Goal: Task Accomplishment & Management: Manage account settings

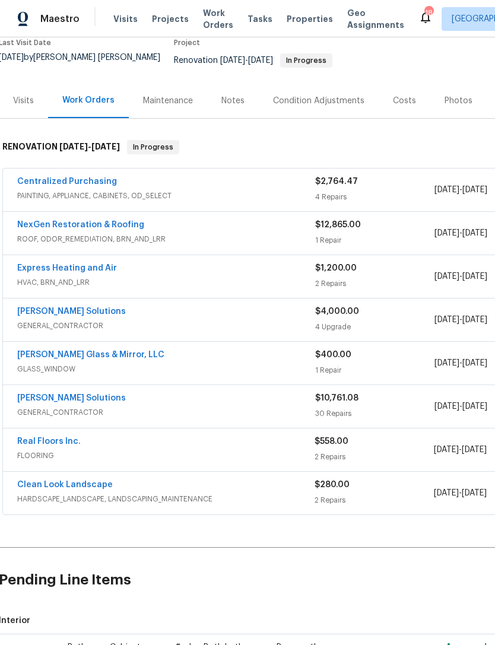
scroll to position [106, 2]
click at [140, 500] on span "HARDSCAPE_LANDSCAPE, LANDSCAPING_MAINTENANCE" at bounding box center [165, 499] width 297 height 12
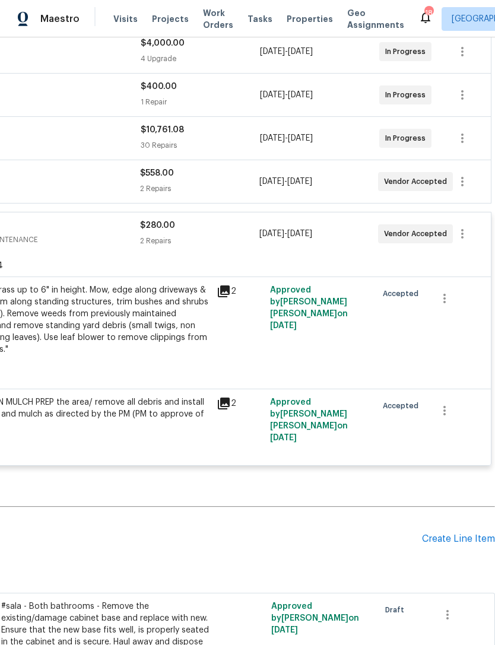
scroll to position [373, 0]
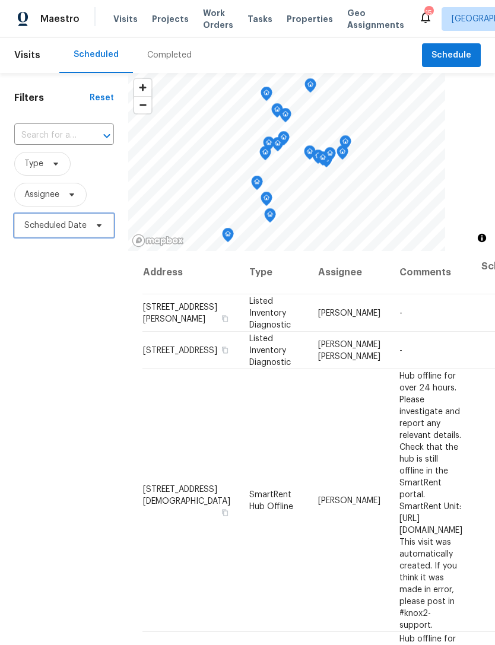
click at [105, 238] on span "Scheduled Date" at bounding box center [64, 226] width 100 height 24
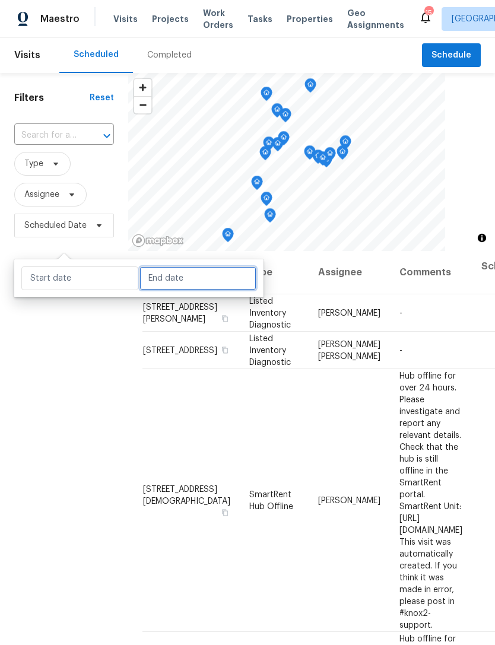
click at [182, 277] on input "text" at bounding box center [198, 279] width 117 height 24
select select "7"
select select "2025"
select select "8"
select select "2025"
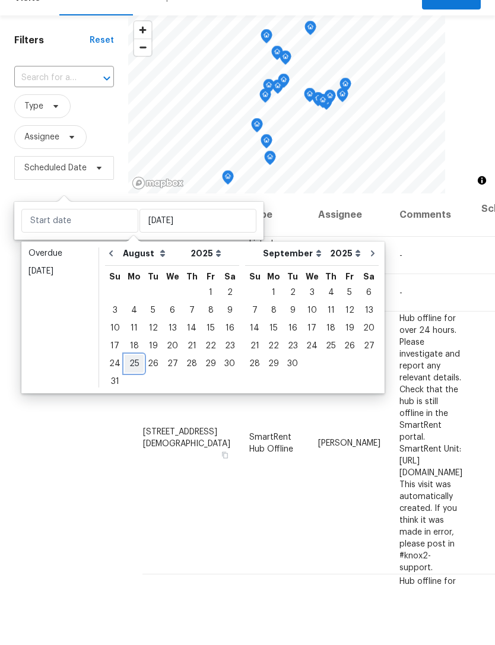
click at [131, 413] on div "25" at bounding box center [134, 421] width 19 height 17
type input "Mon, Aug 25"
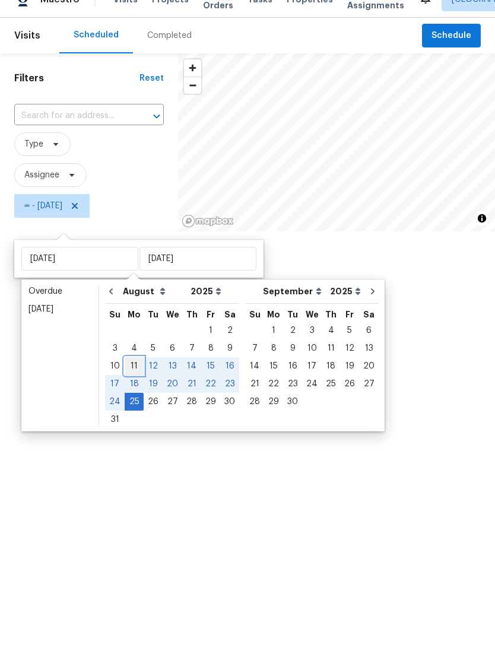
click at [129, 378] on div "11" at bounding box center [134, 386] width 19 height 17
type input "Mon, Aug 11"
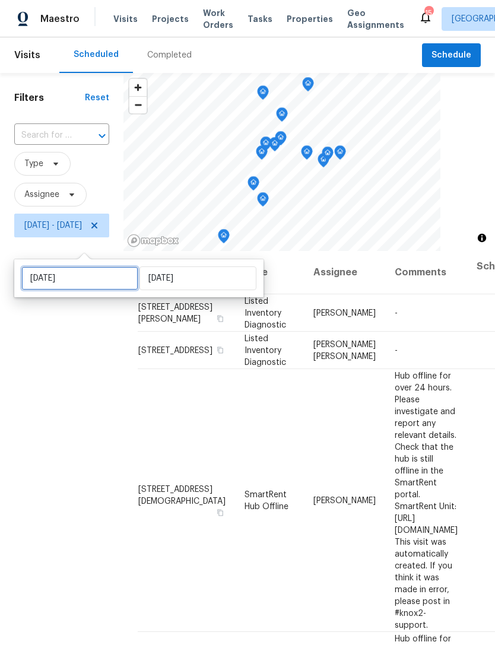
click at [121, 281] on input "Mon, Aug 11" at bounding box center [79, 279] width 117 height 24
select select "7"
select select "2025"
select select "8"
select select "2025"
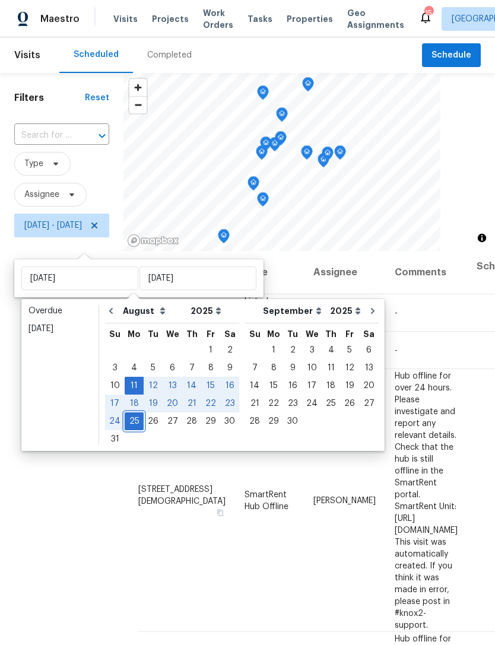
click at [132, 423] on div "25" at bounding box center [134, 421] width 19 height 17
type input "Mon, Aug 25"
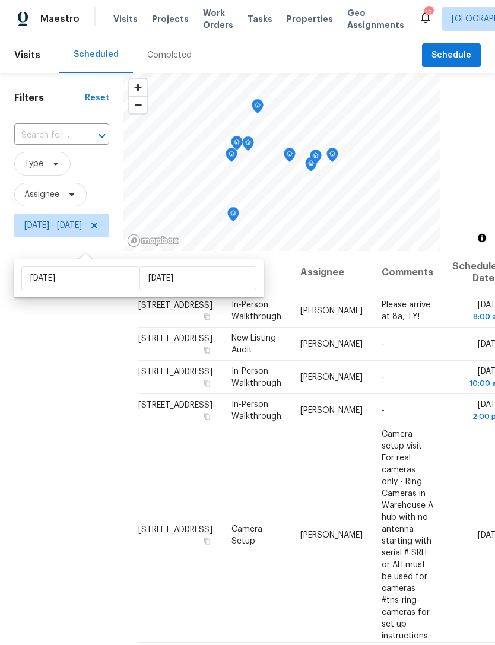
click at [101, 504] on div "Filters Reset ​ Type Assignee Mon, Aug 25 - Mon, Aug 25" at bounding box center [62, 420] width 124 height 695
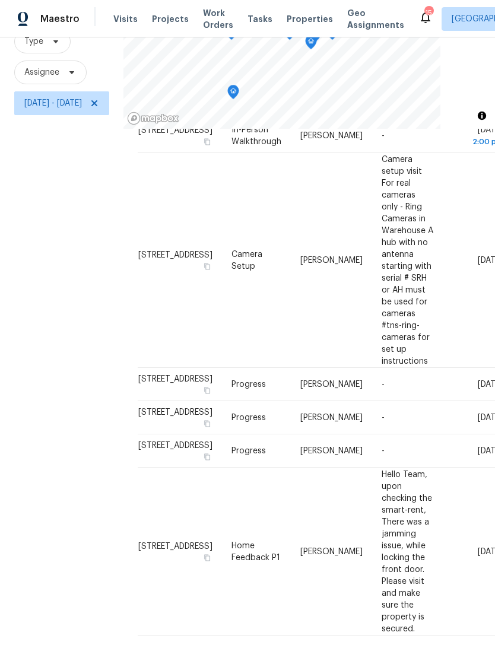
scroll to position [282, -1]
click at [116, 390] on div "Filters Reset ​ Type Assignee Mon, Aug 25 - Mon, Aug 25" at bounding box center [62, 298] width 124 height 695
click at [99, 99] on icon at bounding box center [95, 104] width 10 height 10
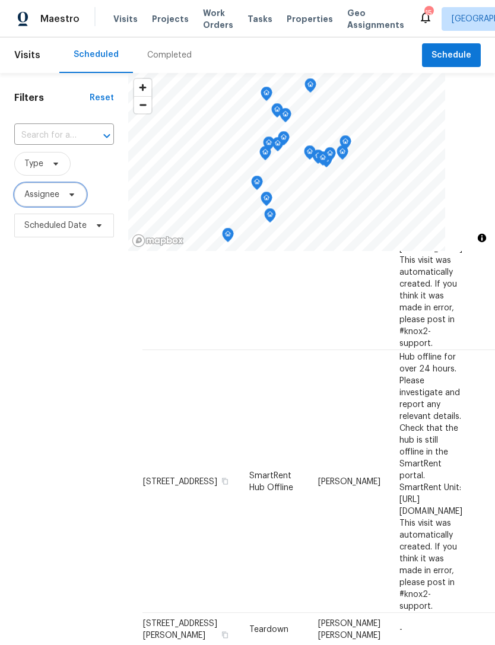
click at [80, 205] on span "Assignee" at bounding box center [50, 195] width 72 height 24
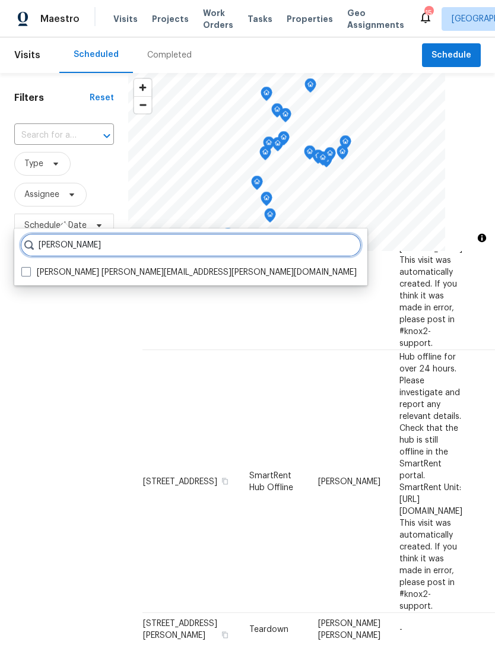
type input "Melissa mossbrooks"
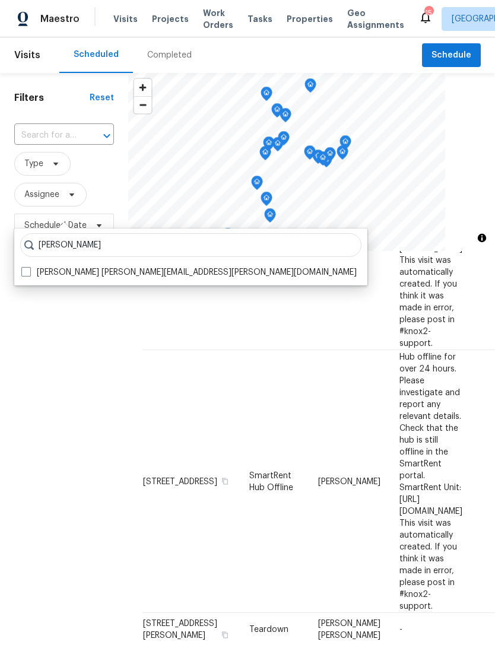
click at [23, 272] on span at bounding box center [26, 272] width 10 height 10
click at [23, 272] on input "Melissa Mossbrooks melissa.mossbrooks@opendoor.com" at bounding box center [25, 271] width 8 height 8
checkbox input "true"
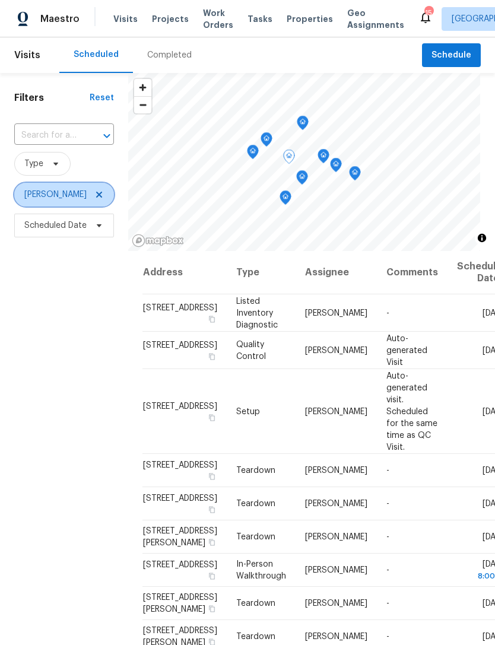
click at [102, 198] on icon at bounding box center [99, 195] width 6 height 6
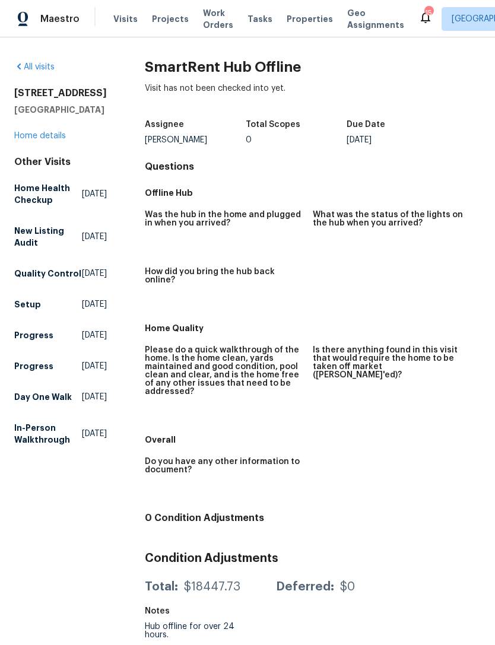
click at [49, 140] on link "Home details" at bounding box center [40, 136] width 52 height 8
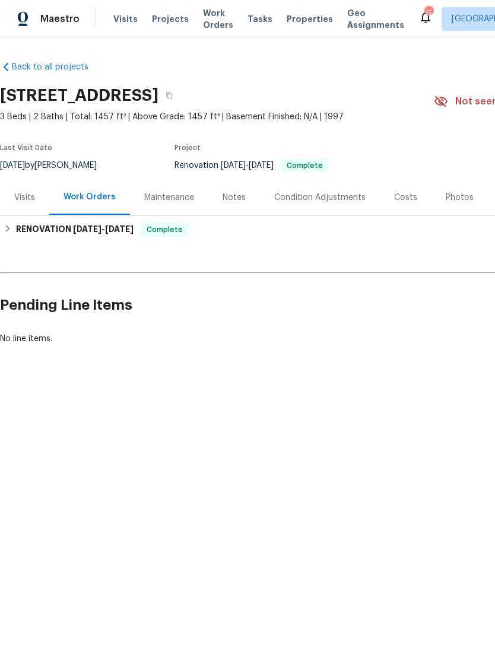
click at [402, 204] on div "Costs" at bounding box center [405, 198] width 23 height 12
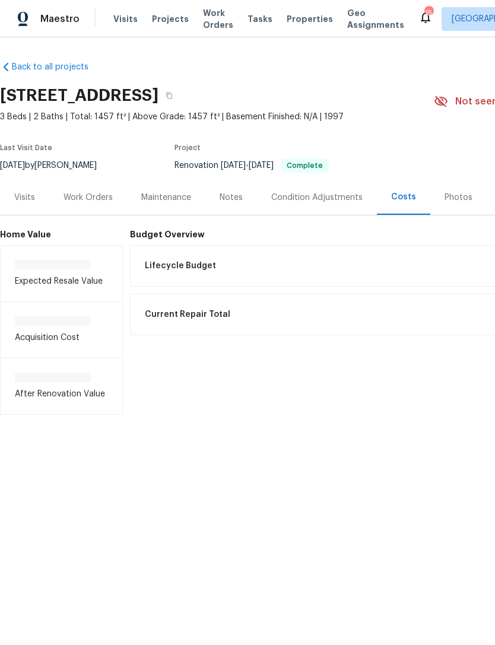
click at [457, 204] on div "Photos" at bounding box center [459, 198] width 28 height 12
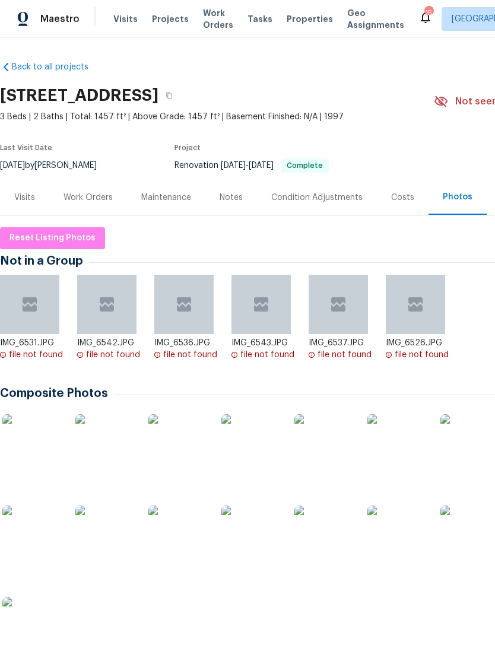
click at [324, 466] on img at bounding box center [324, 443] width 59 height 59
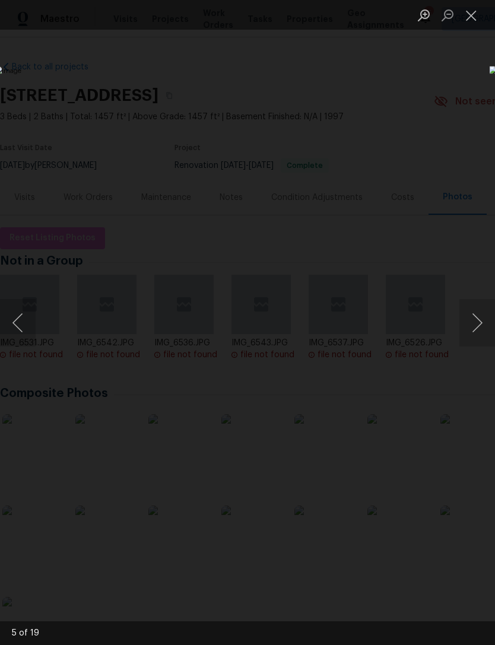
click at [345, 113] on div "Lightbox" at bounding box center [247, 322] width 495 height 645
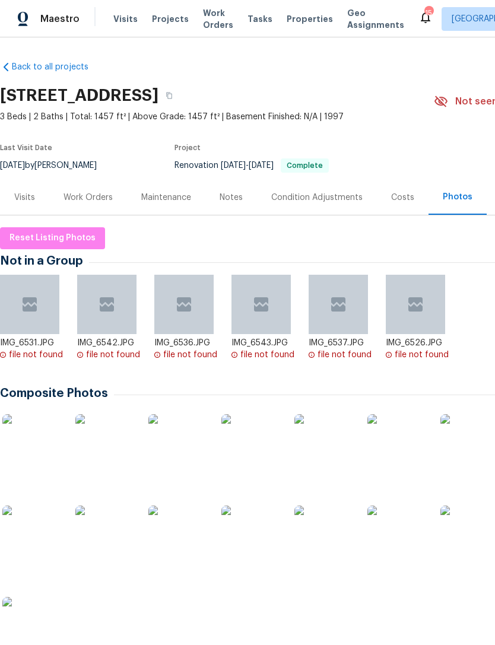
click at [7, 210] on div "Visits" at bounding box center [24, 197] width 49 height 35
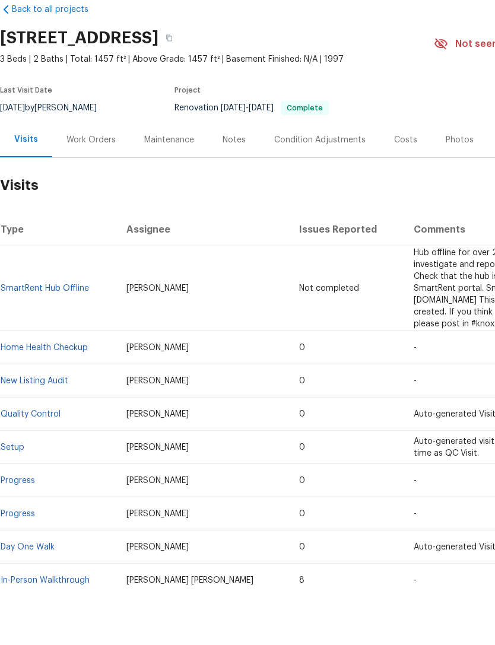
scroll to position [38, 0]
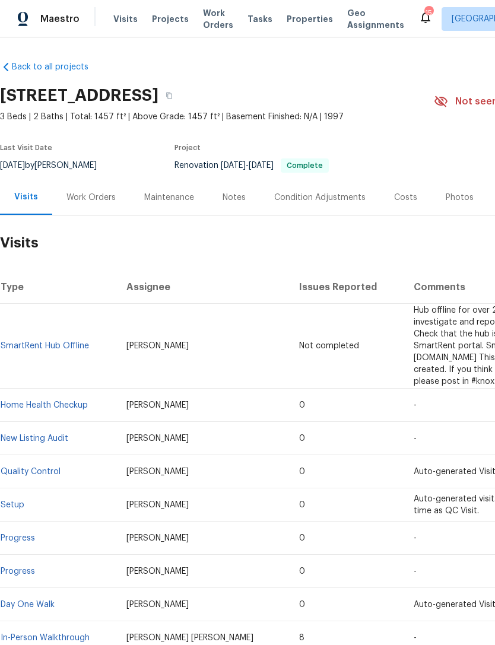
click at [477, 96] on span "Not seen today" at bounding box center [491, 102] width 72 height 12
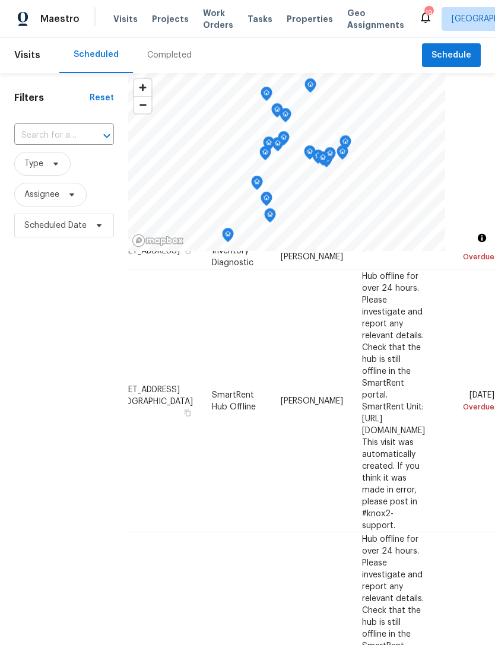
scroll to position [100, 102]
click at [0, 0] on icon at bounding box center [0, 0] width 0 height 0
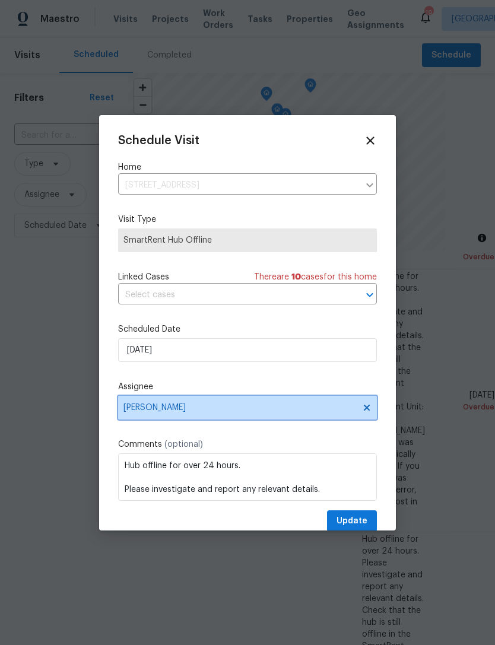
click at [242, 406] on span "[PERSON_NAME]" at bounding box center [240, 408] width 233 height 10
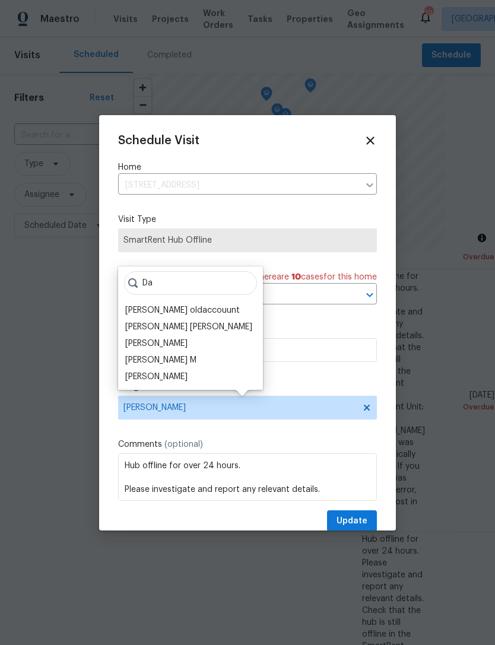
type input "Da"
click at [189, 327] on div "[PERSON_NAME] [PERSON_NAME]" at bounding box center [188, 327] width 127 height 12
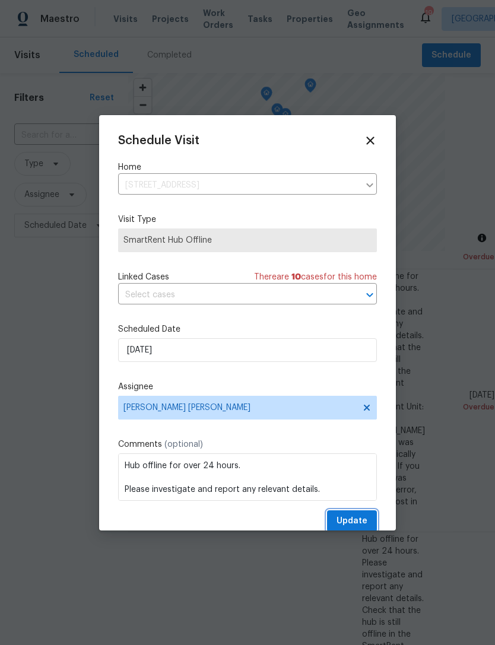
click at [356, 522] on span "Update" at bounding box center [352, 521] width 31 height 15
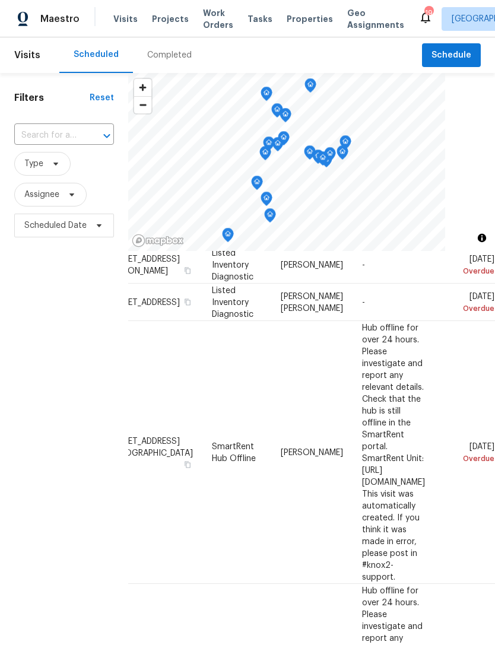
scroll to position [46, 102]
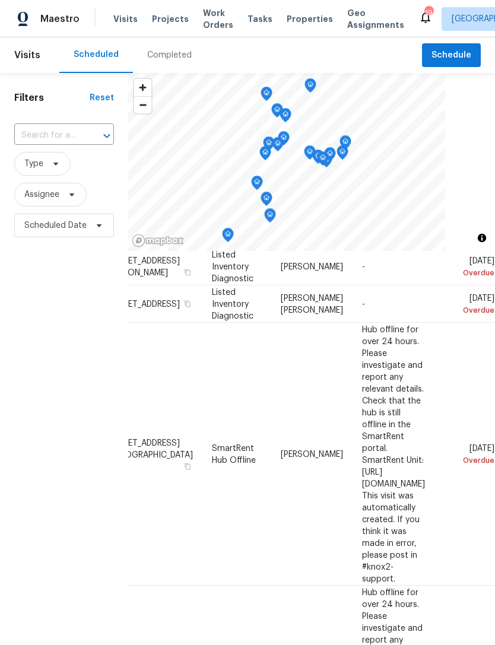
click at [0, 0] on icon at bounding box center [0, 0] width 0 height 0
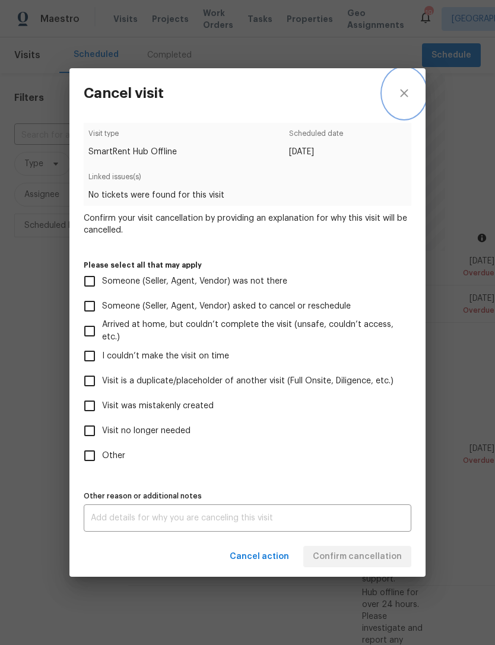
click at [408, 98] on icon "close" at bounding box center [404, 93] width 14 height 14
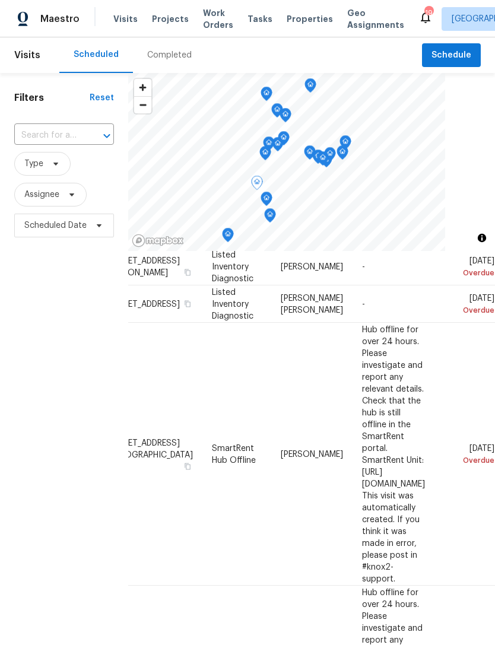
click at [0, 0] on icon at bounding box center [0, 0] width 0 height 0
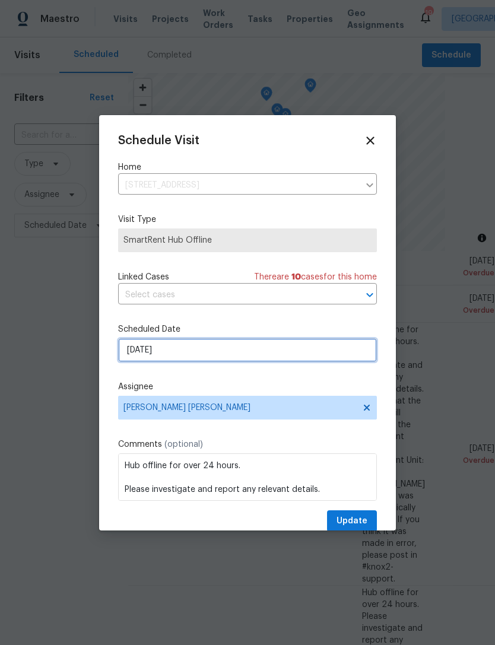
click at [241, 343] on input "8/22/2025" at bounding box center [247, 350] width 259 height 24
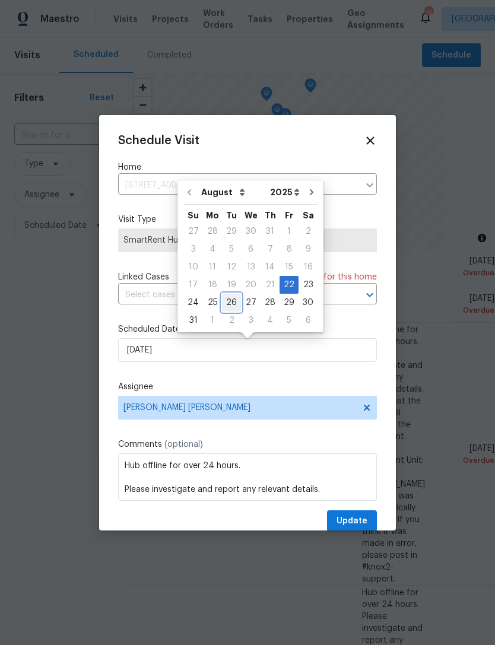
click at [230, 300] on div "26" at bounding box center [231, 303] width 19 height 17
type input "8/26/2025"
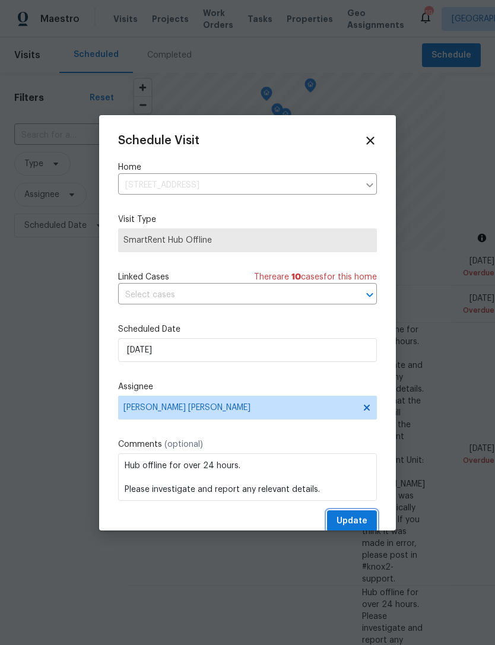
click at [360, 514] on button "Update" at bounding box center [352, 522] width 50 height 22
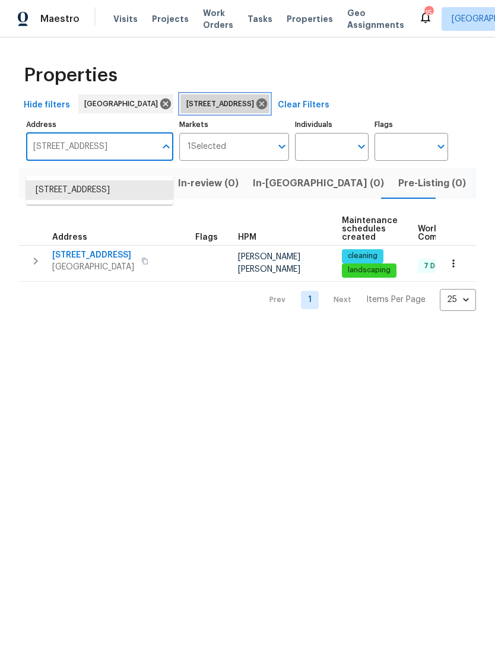
click at [268, 110] on icon at bounding box center [261, 103] width 13 height 13
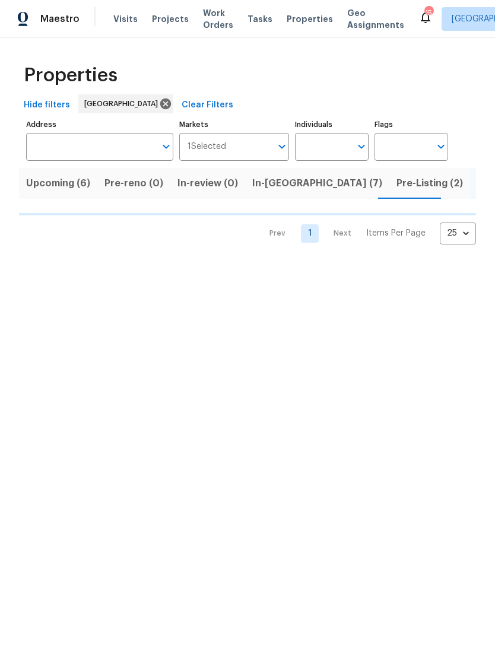
click at [106, 159] on input "Address" at bounding box center [90, 147] width 129 height 28
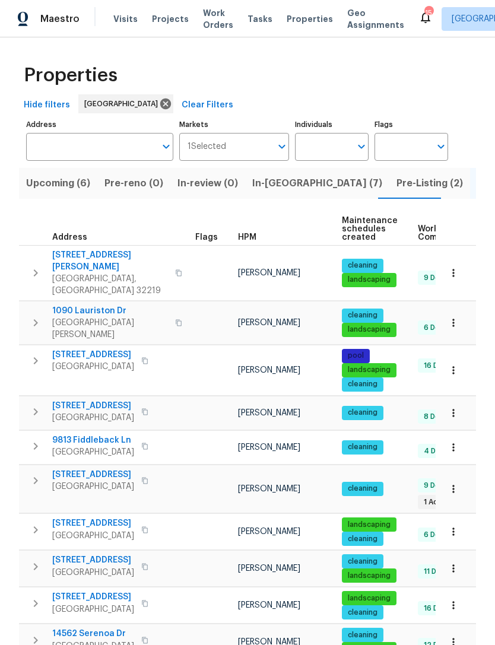
click at [124, 128] on label "Address" at bounding box center [99, 124] width 147 height 7
click at [124, 133] on input "Address" at bounding box center [90, 147] width 129 height 28
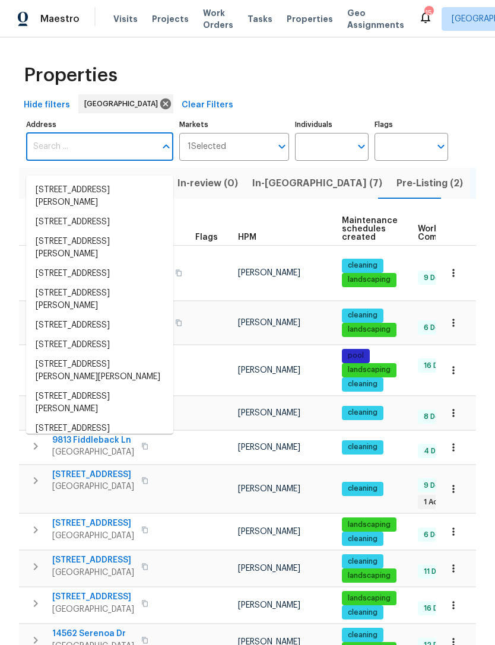
click at [111, 156] on input "Address" at bounding box center [90, 147] width 129 height 28
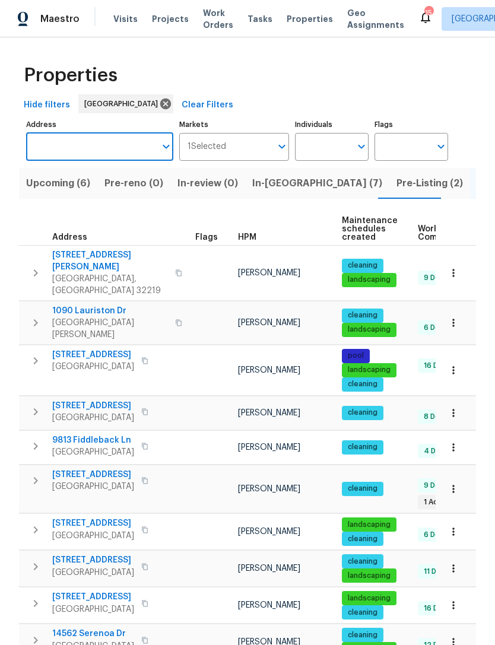
click at [113, 153] on input "Address" at bounding box center [90, 147] width 129 height 28
type input "4360"
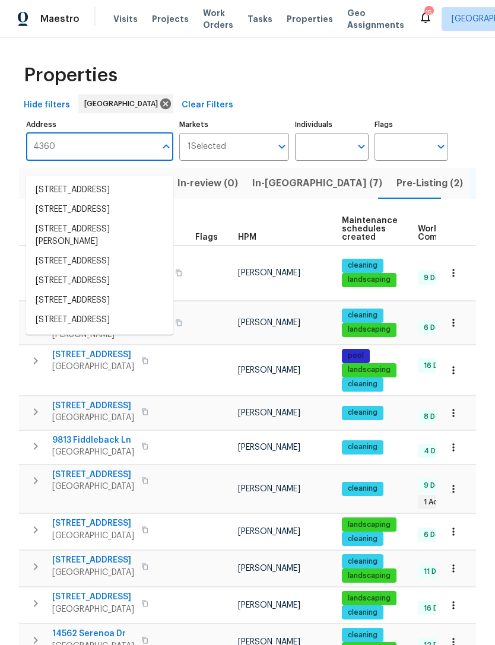
click at [59, 252] on li "4360 Palmer Ave Jacksonville FL 32210" at bounding box center [99, 236] width 147 height 32
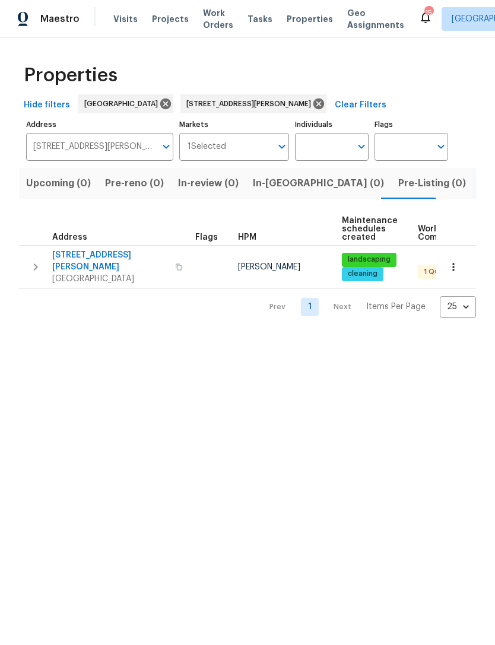
click at [102, 273] on span "[STREET_ADDRESS][PERSON_NAME]" at bounding box center [110, 261] width 116 height 24
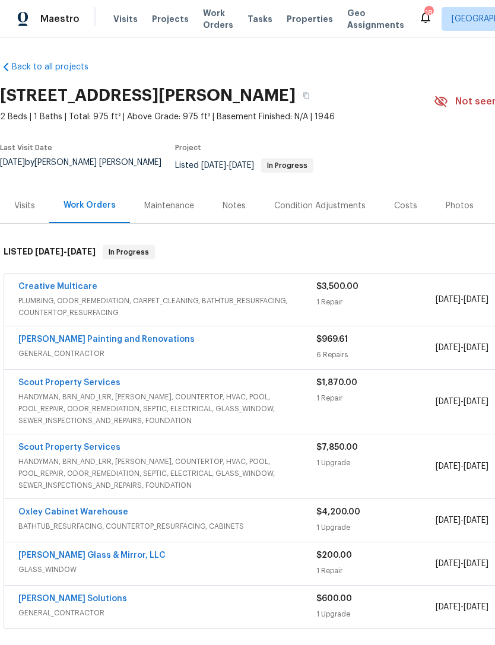
click at [65, 290] on link "Creative Multicare" at bounding box center [57, 287] width 79 height 8
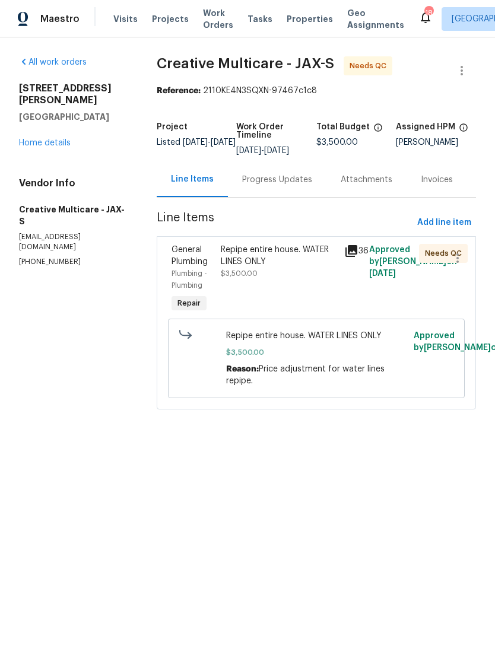
click at [290, 186] on div "Progress Updates" at bounding box center [277, 180] width 70 height 12
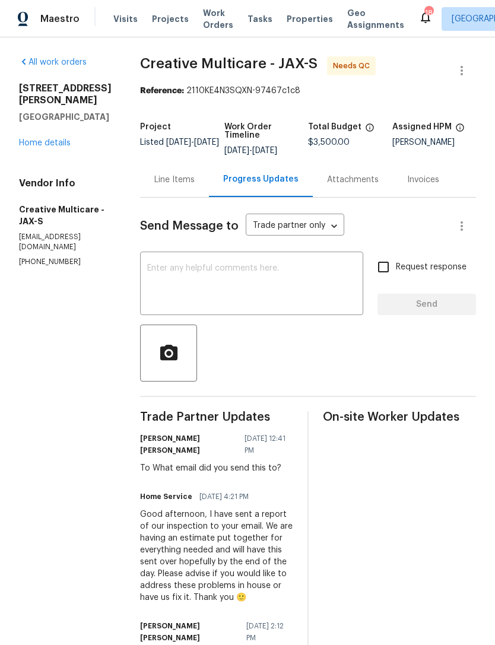
click at [311, 303] on textarea at bounding box center [251, 285] width 209 height 42
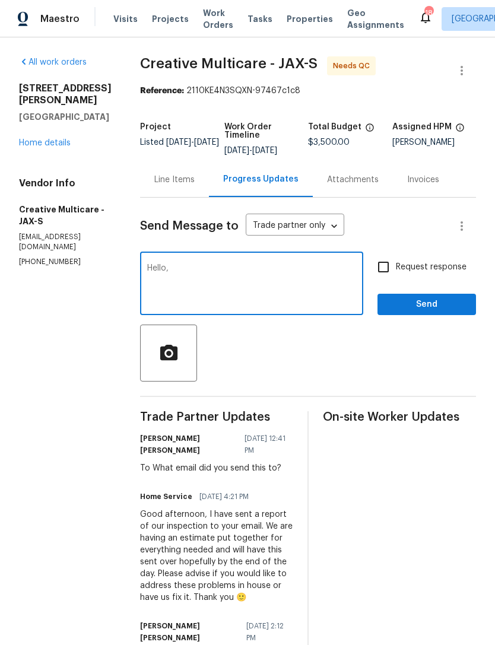
click at [315, 303] on textarea "Hello," at bounding box center [251, 285] width 209 height 42
type textarea "Hello,"
click at [46, 133] on div "[STREET_ADDRESS][PERSON_NAME] Home details" at bounding box center [65, 116] width 93 height 67
click at [46, 144] on link "Home details" at bounding box center [45, 143] width 52 height 8
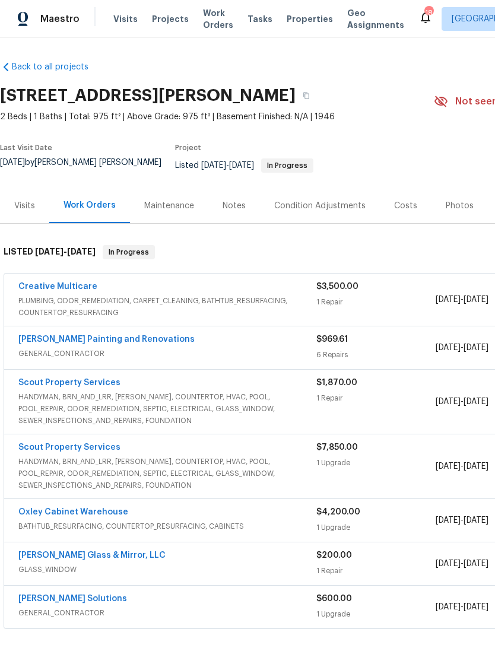
click at [64, 291] on link "Creative Multicare" at bounding box center [57, 287] width 79 height 8
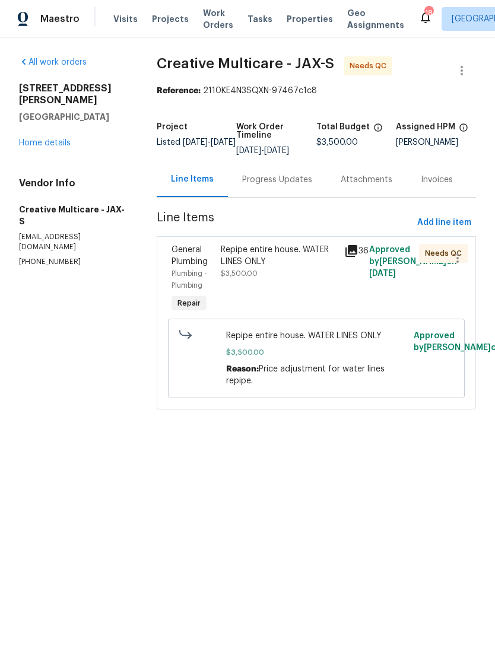
click at [43, 147] on link "Home details" at bounding box center [45, 143] width 52 height 8
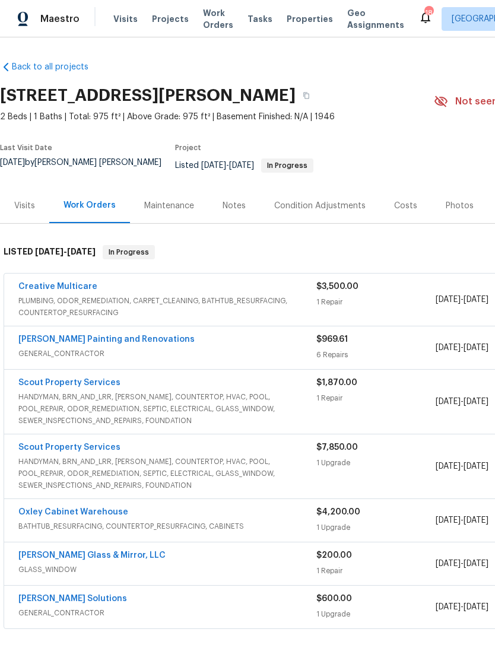
click at [66, 291] on link "Creative Multicare" at bounding box center [57, 287] width 79 height 8
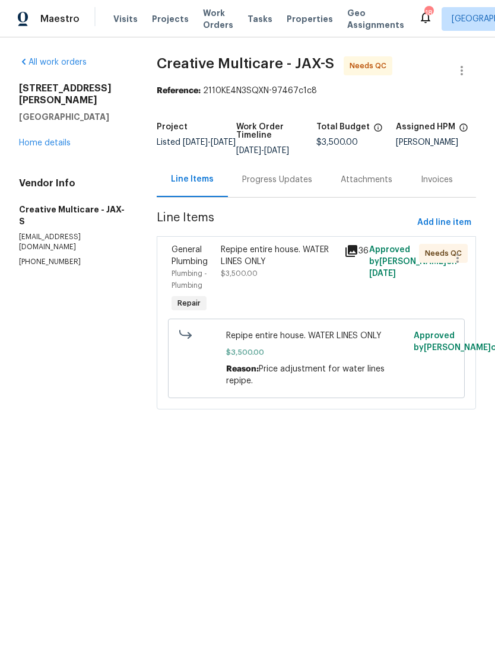
click at [296, 186] on div "Progress Updates" at bounding box center [277, 180] width 70 height 12
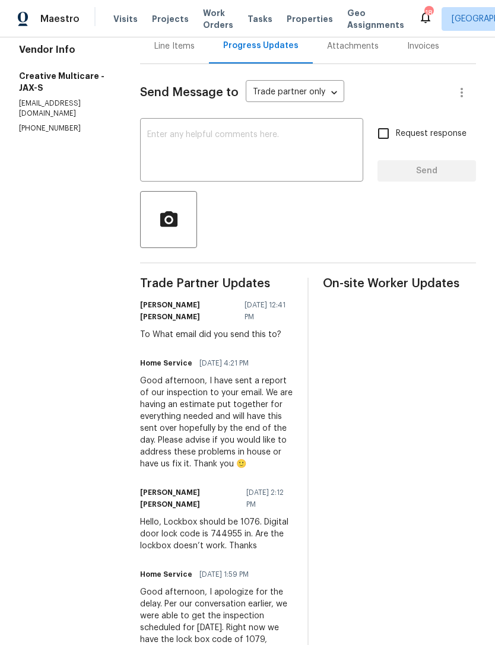
scroll to position [133, 0]
click at [335, 182] on div "x ​" at bounding box center [251, 152] width 223 height 61
